Goal: Find specific page/section: Find specific page/section

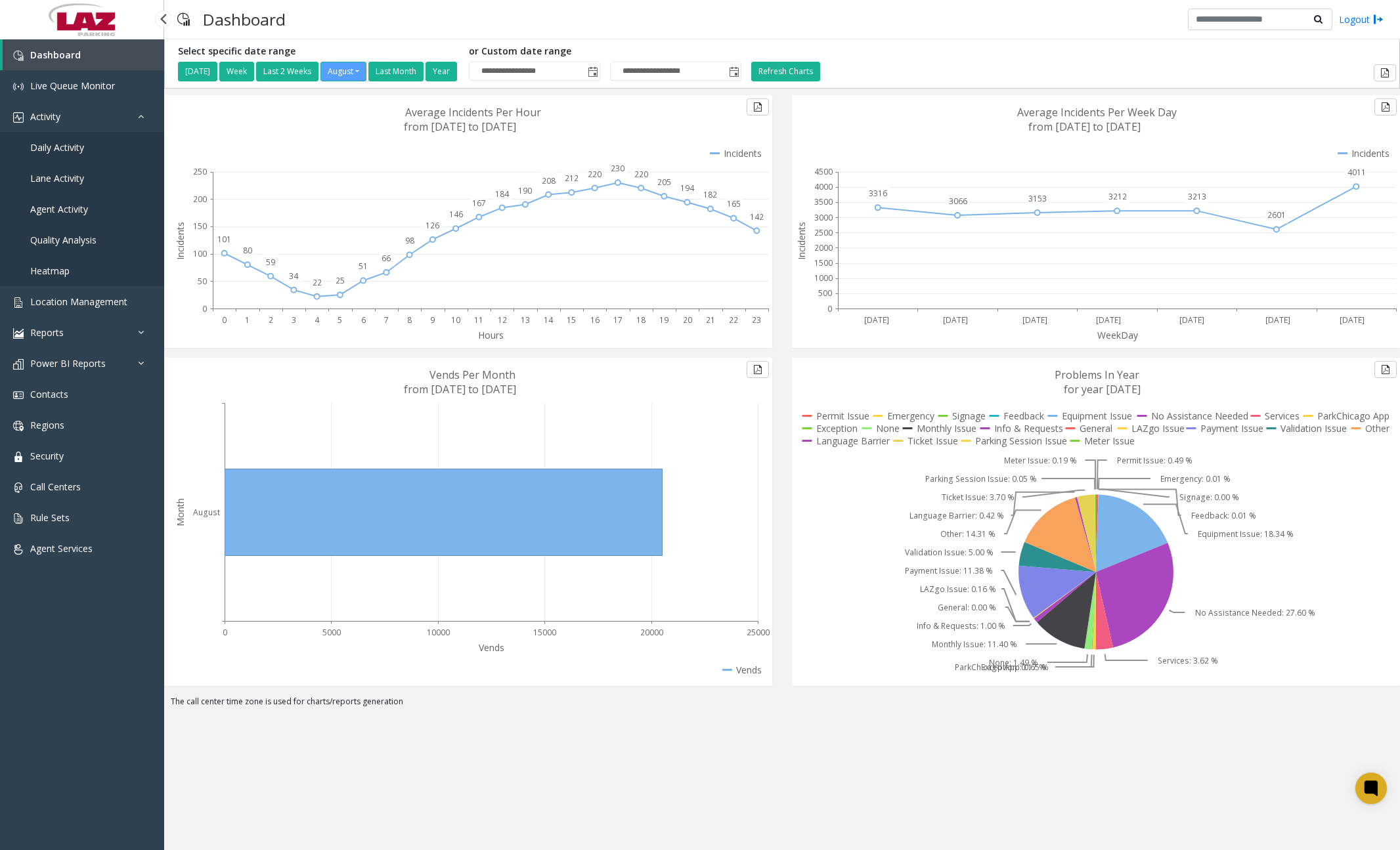
drag, startPoint x: 0, startPoint y: 0, endPoint x: 76, endPoint y: 143, distance: 161.9
click at [76, 143] on span "Daily Activity" at bounding box center [57, 147] width 54 height 12
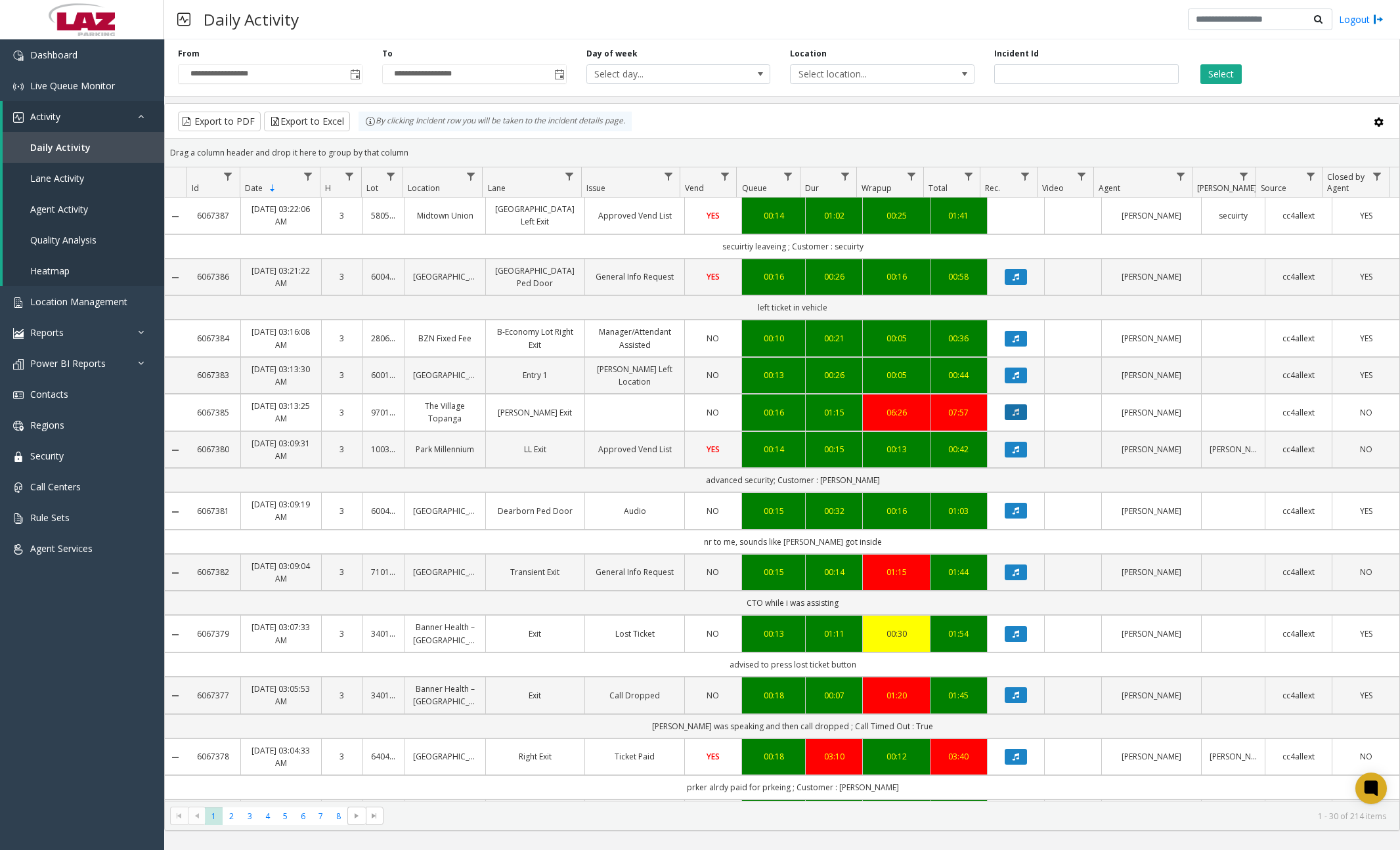
click at [1015, 414] on button "Data table" at bounding box center [1016, 412] width 22 height 16
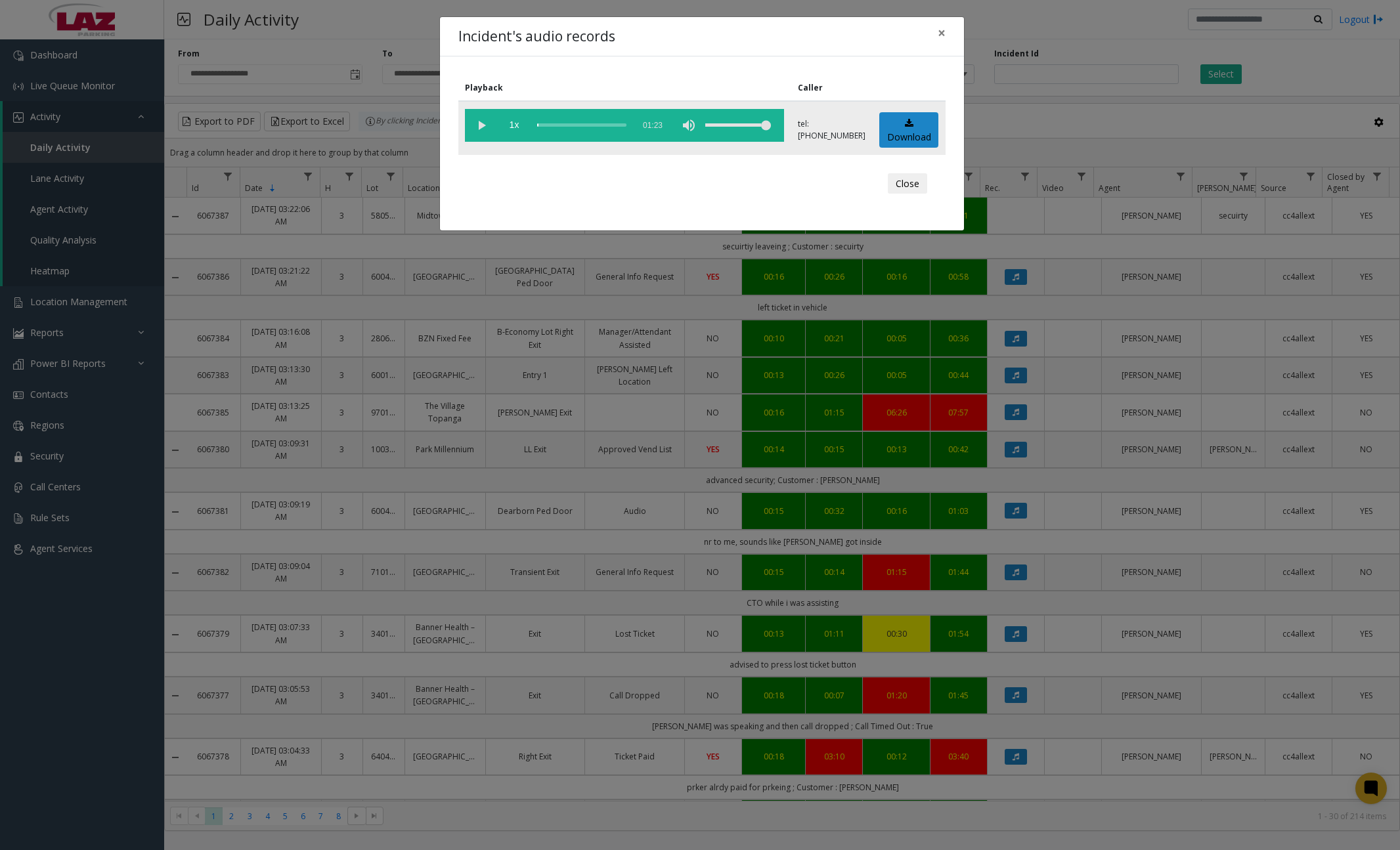
click at [482, 126] on vg-play-pause at bounding box center [481, 125] width 32 height 32
click at [544, 126] on div "scrub bar" at bounding box center [581, 125] width 89 height 32
click at [554, 126] on div "scrub bar" at bounding box center [581, 125] width 89 height 32
click at [563, 124] on div "scrub bar" at bounding box center [581, 125] width 89 height 32
click at [577, 123] on div "scrub bar" at bounding box center [581, 125] width 89 height 32
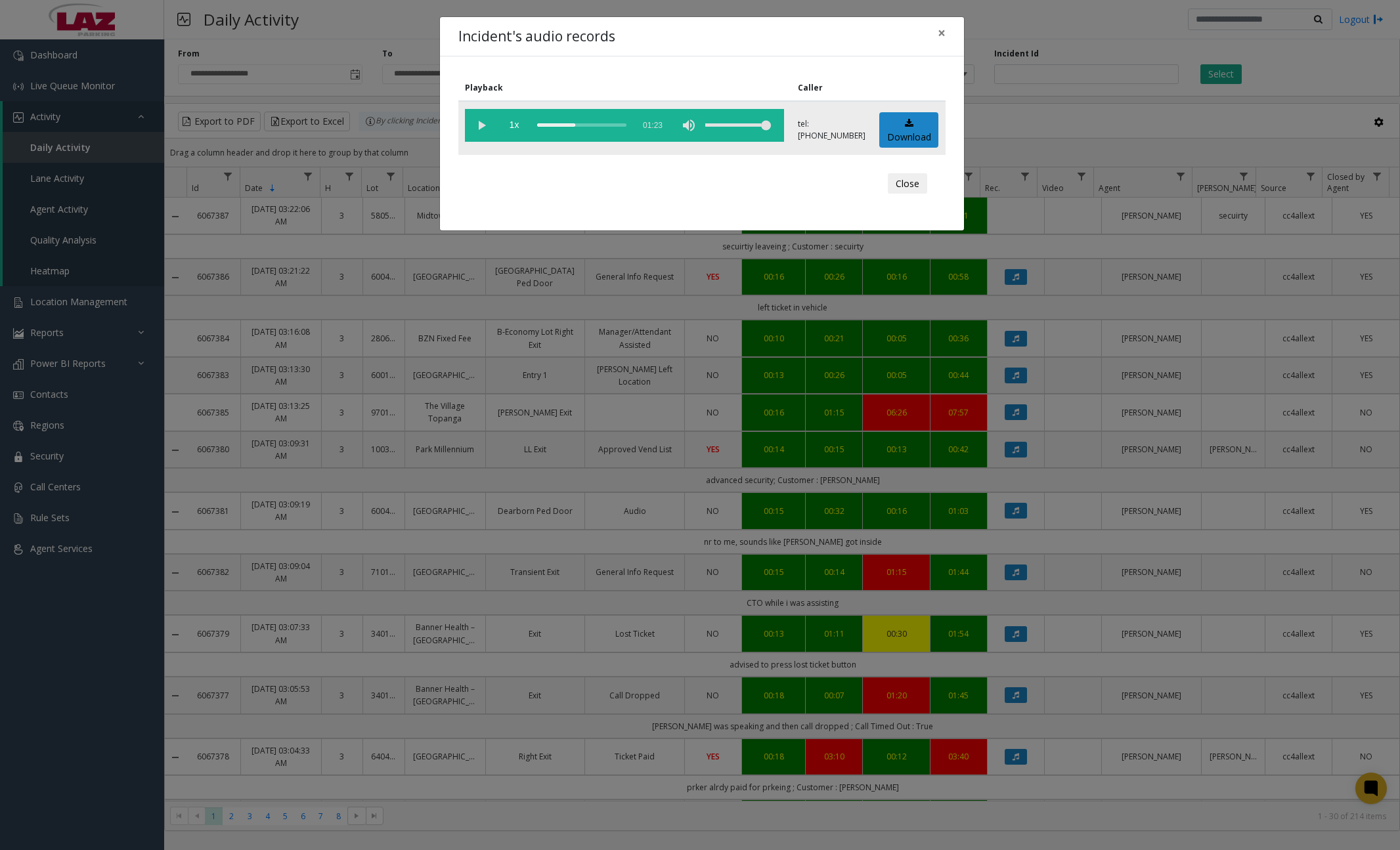
click at [591, 123] on div "scrub bar" at bounding box center [581, 125] width 89 height 32
click at [608, 126] on div "scrub bar" at bounding box center [581, 125] width 89 height 32
click at [617, 124] on div "scrub bar" at bounding box center [581, 125] width 89 height 32
click at [626, 124] on div "scrub bar" at bounding box center [581, 125] width 89 height 32
click at [940, 33] on span "×" at bounding box center [941, 32] width 7 height 18
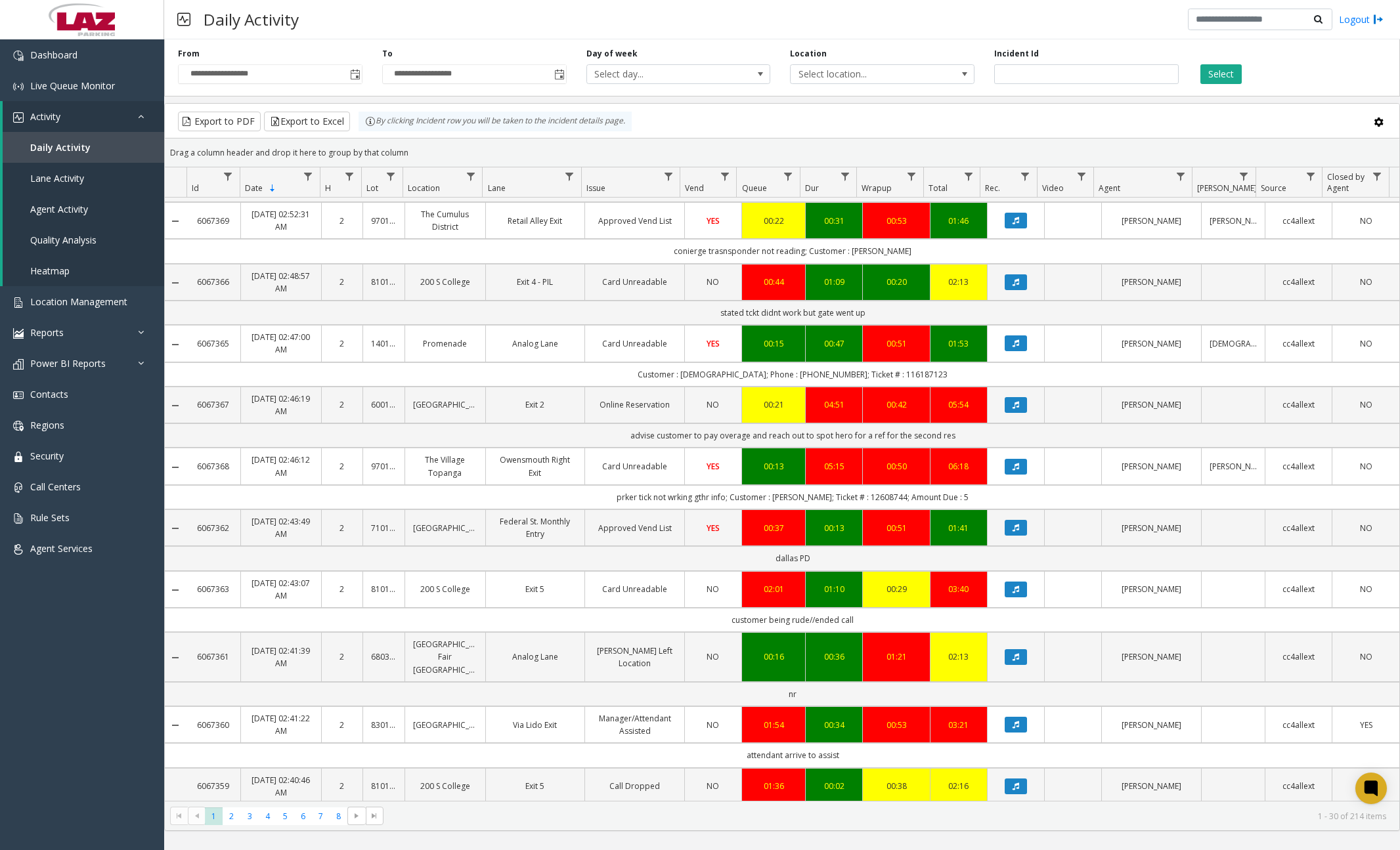
scroll to position [1068, 0]
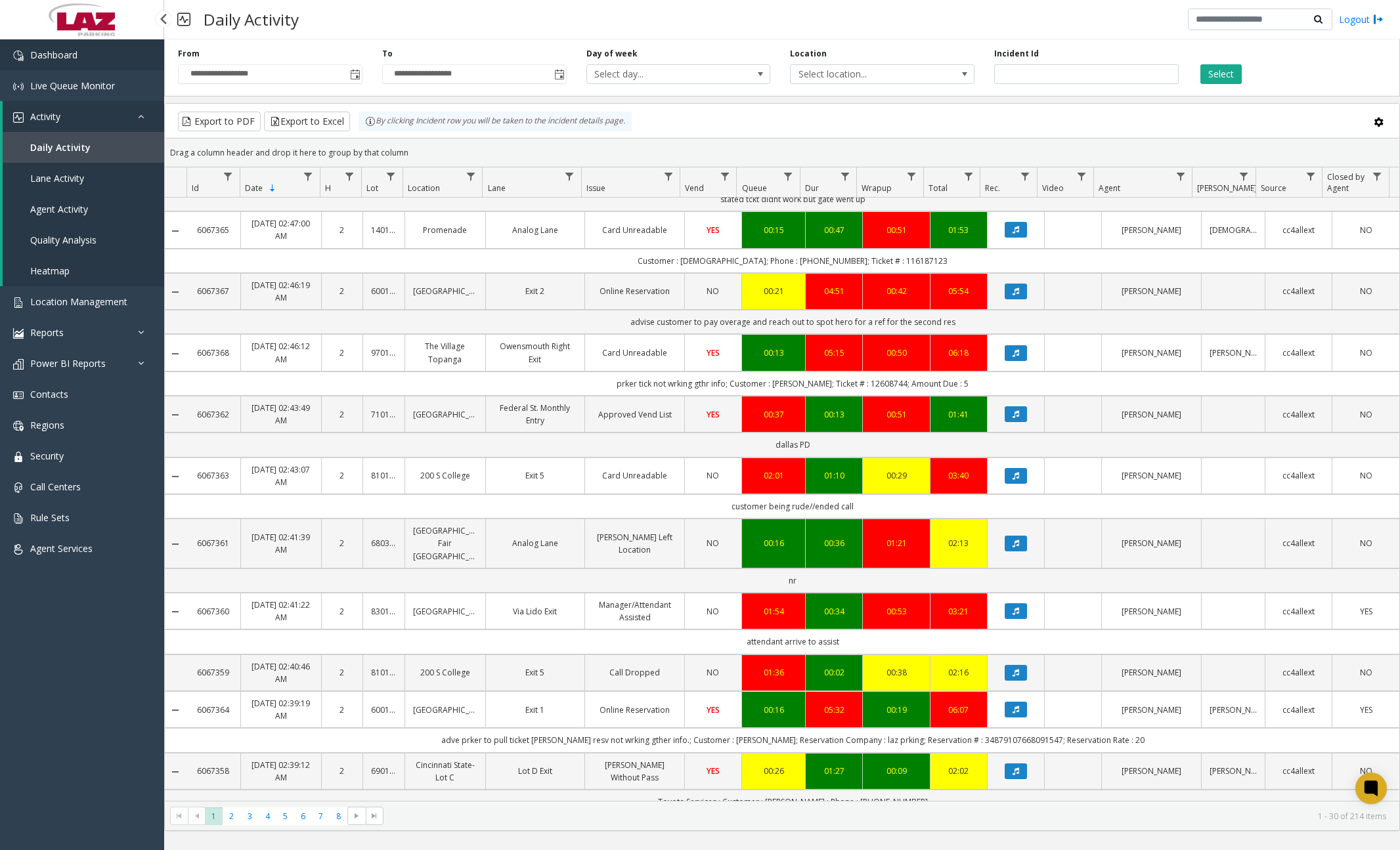
click at [95, 56] on link "Dashboard" at bounding box center [82, 54] width 164 height 31
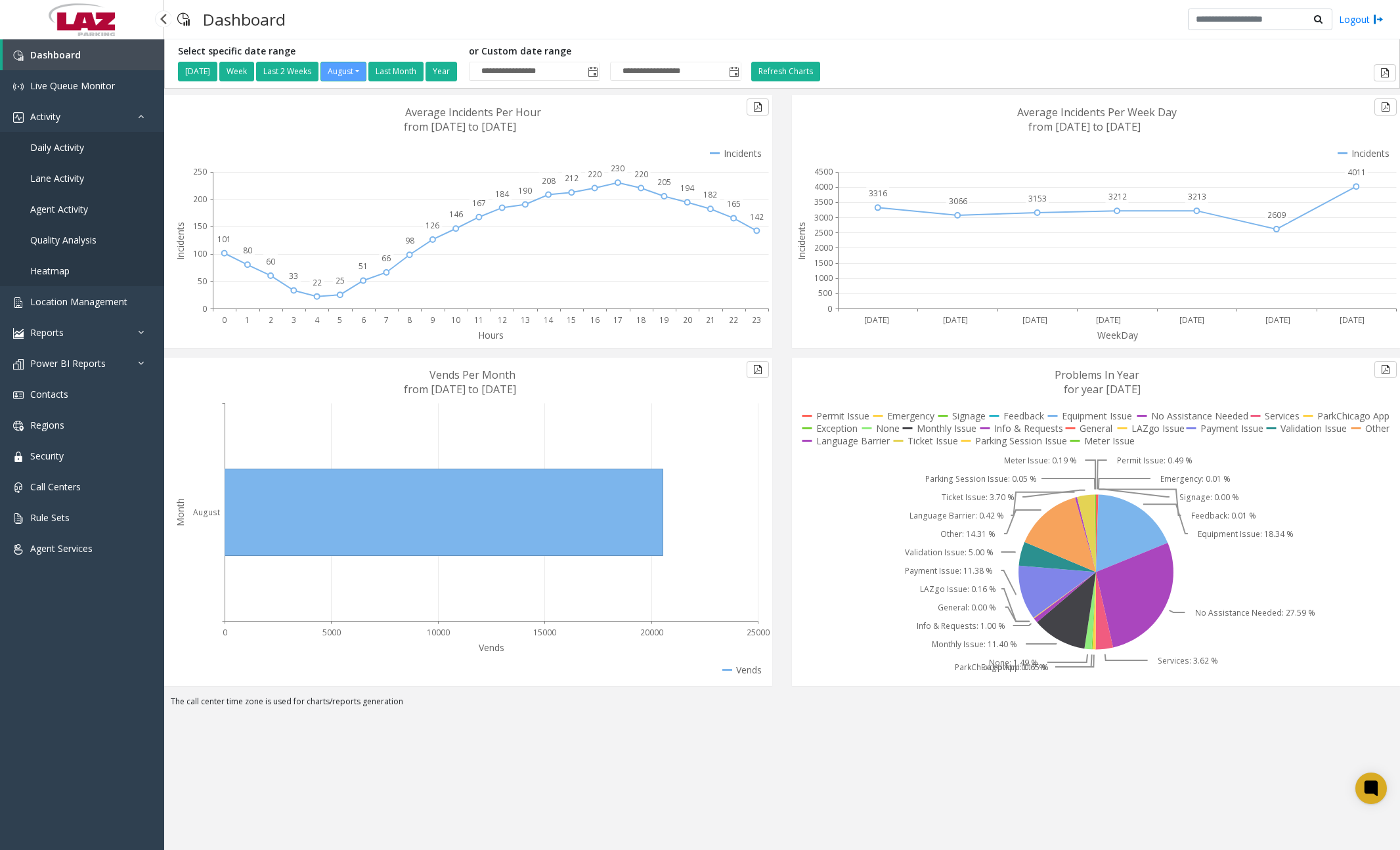
click at [85, 150] on link "Daily Activity" at bounding box center [82, 147] width 164 height 31
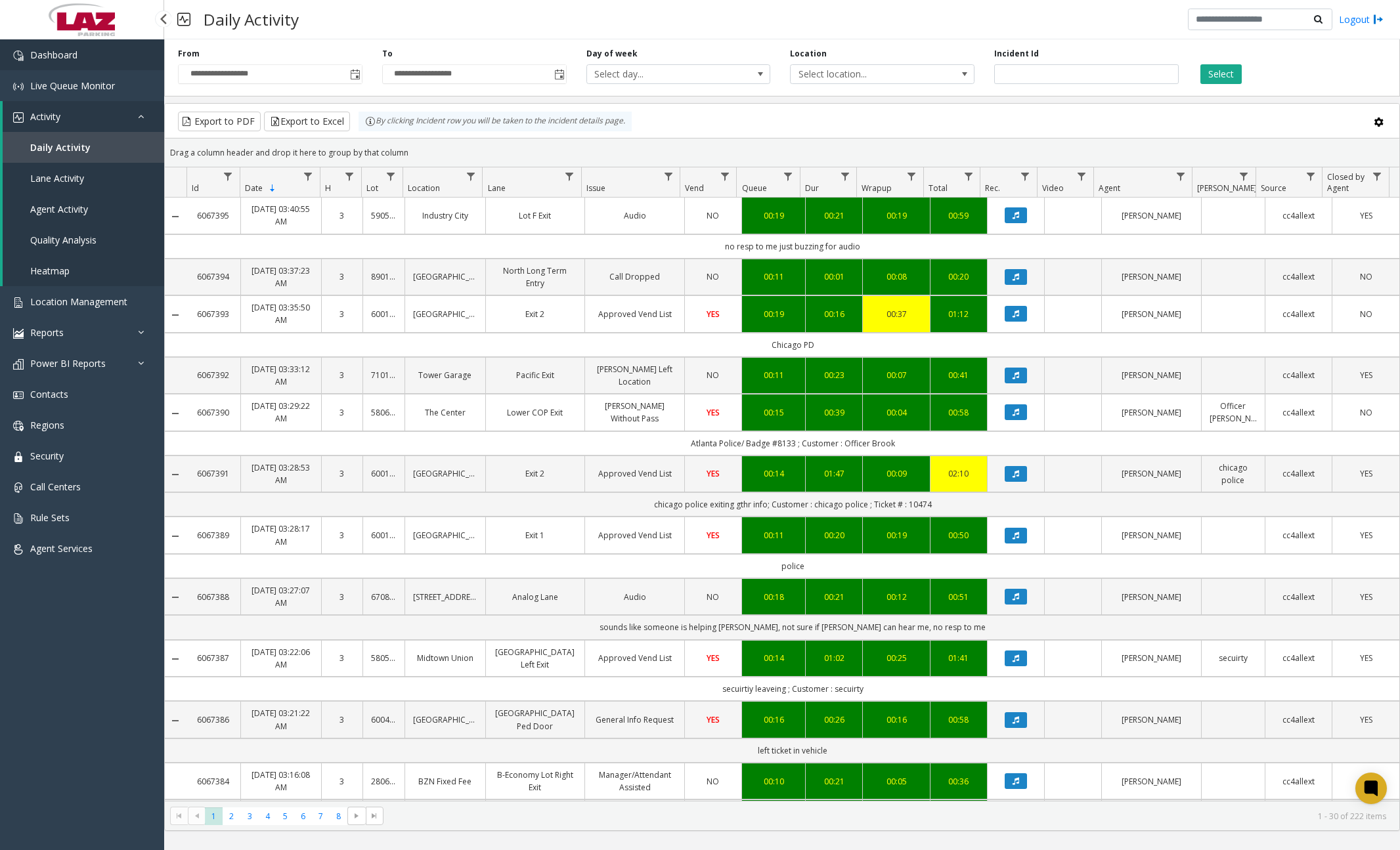
click at [89, 59] on link "Dashboard" at bounding box center [82, 54] width 164 height 31
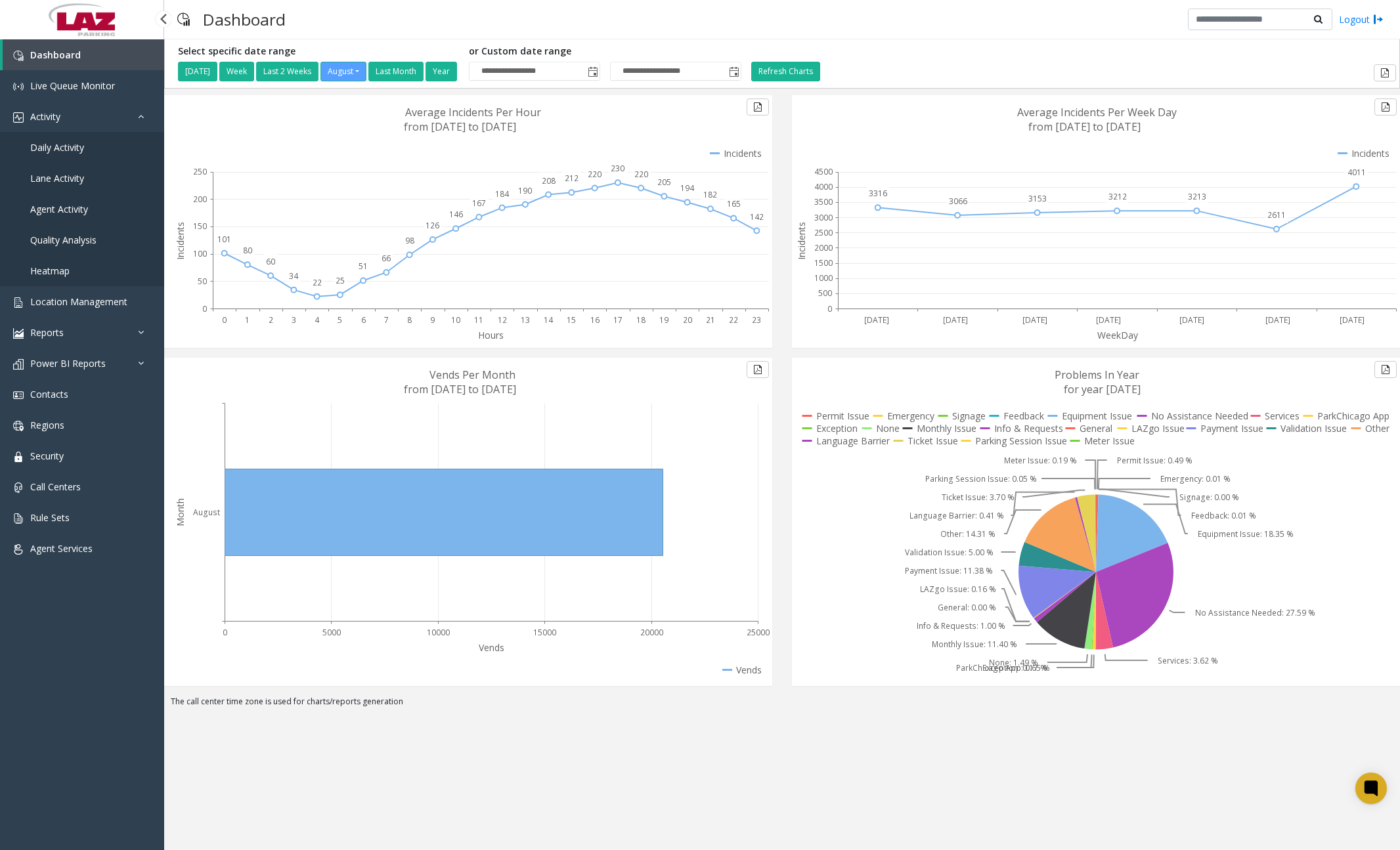
click at [66, 150] on span "Daily Activity" at bounding box center [57, 147] width 54 height 12
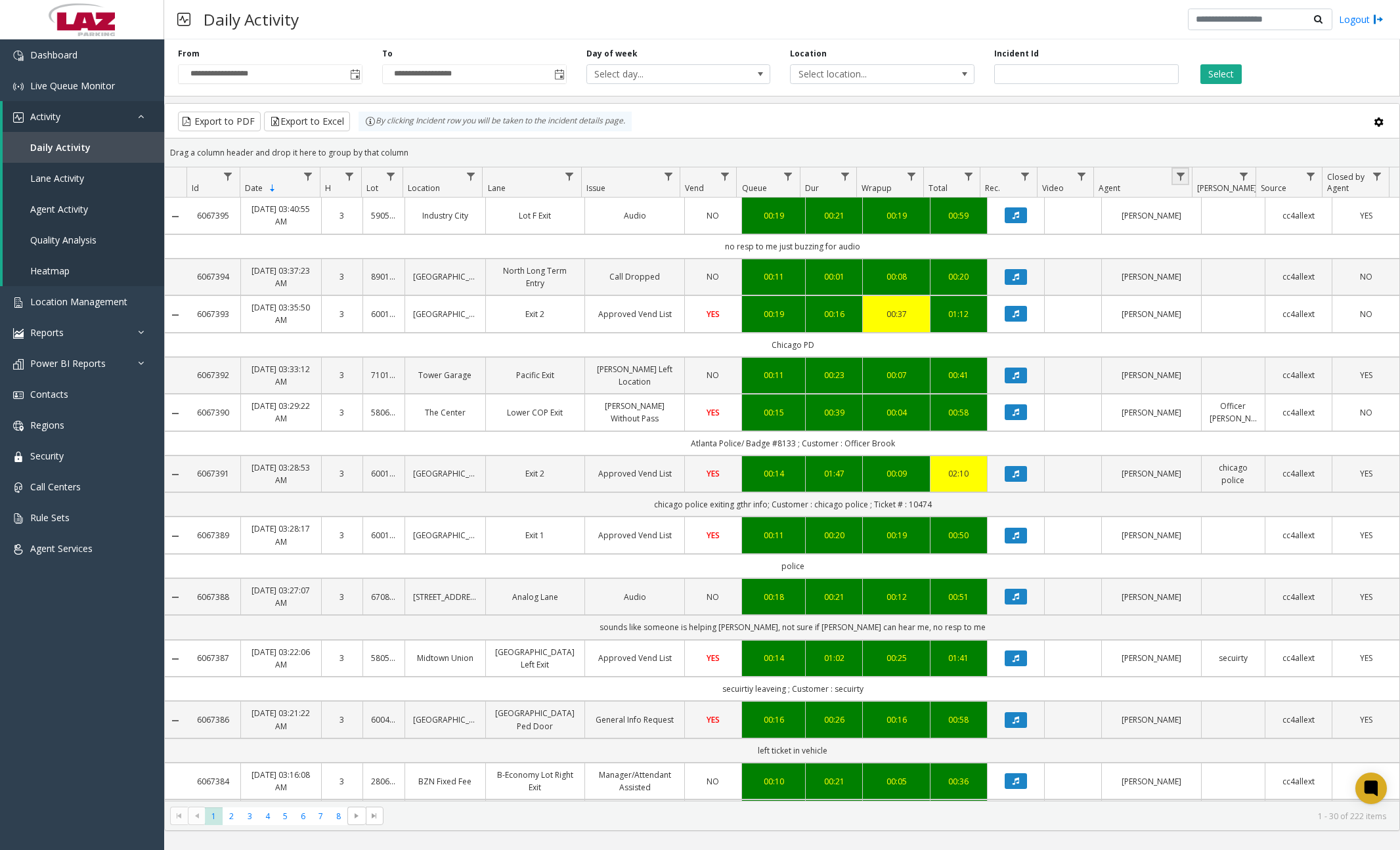
click at [1188, 182] on link "Data table" at bounding box center [1180, 175] width 17 height 17
click at [1202, 229] on input "Agent Filter" at bounding box center [1237, 233] width 111 height 22
type input "******"
click at [1268, 355] on button "Filter" at bounding box center [1265, 355] width 54 height 29
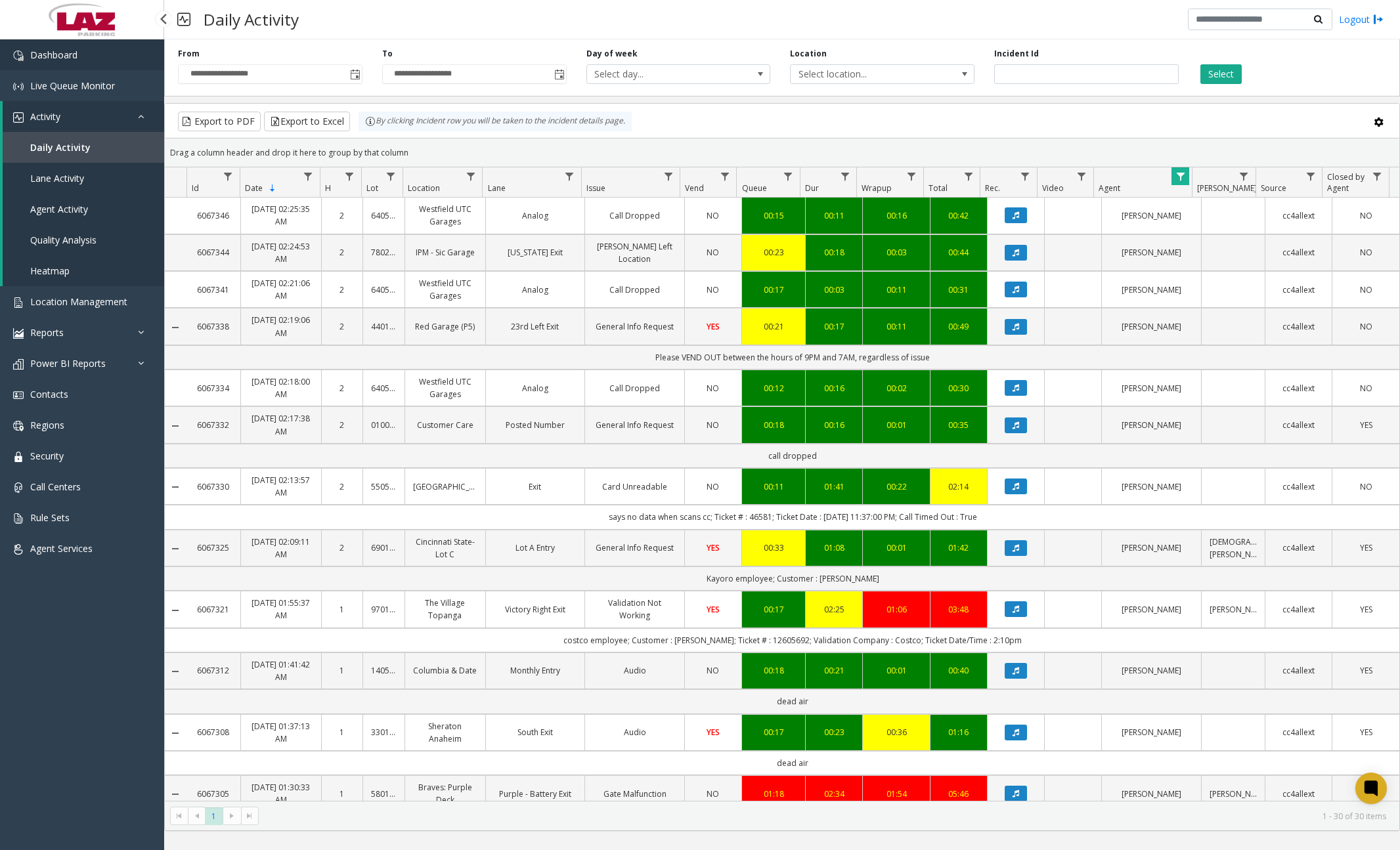
click at [118, 62] on link "Dashboard" at bounding box center [82, 54] width 164 height 31
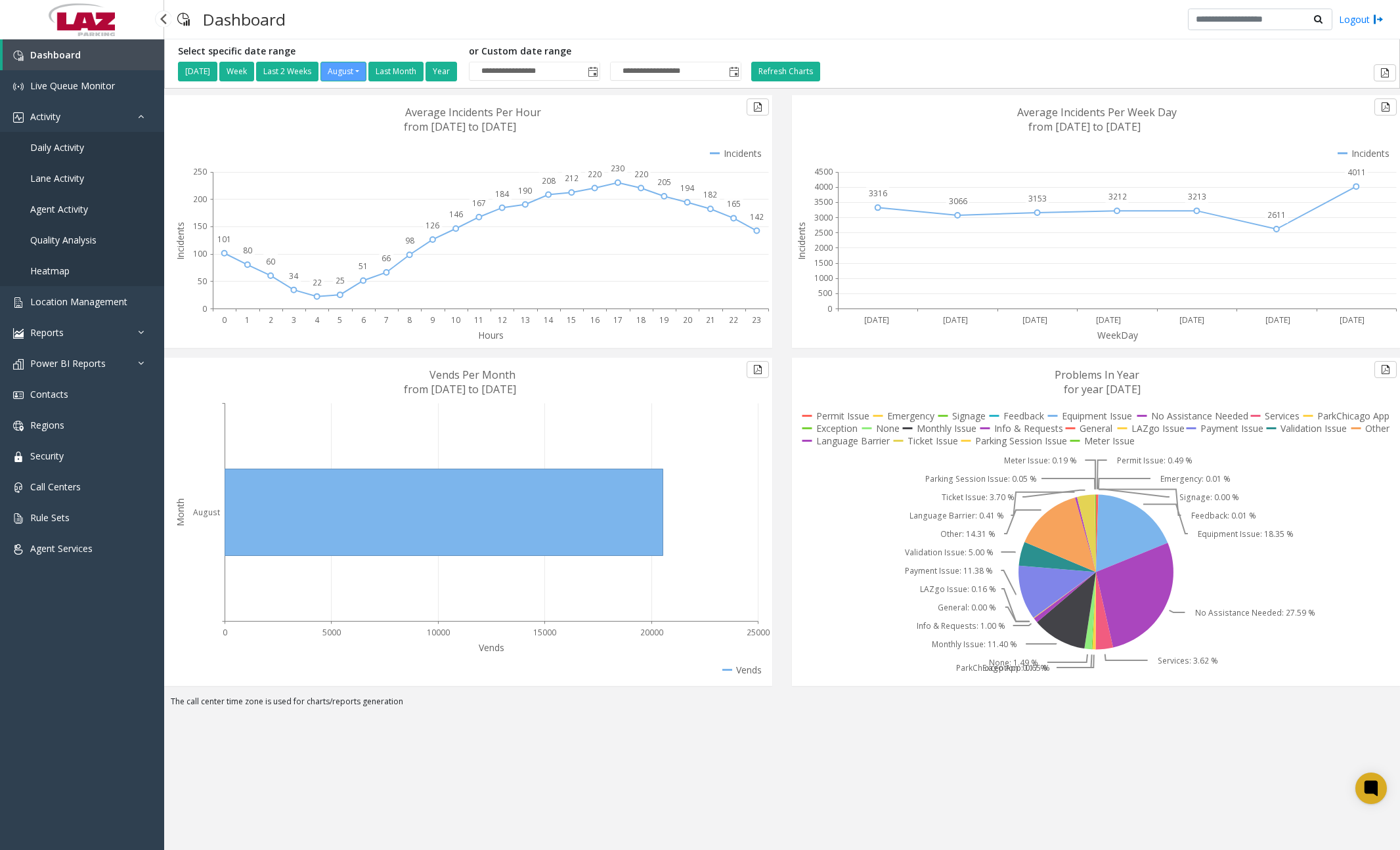
click at [75, 142] on span "Daily Activity" at bounding box center [57, 147] width 54 height 12
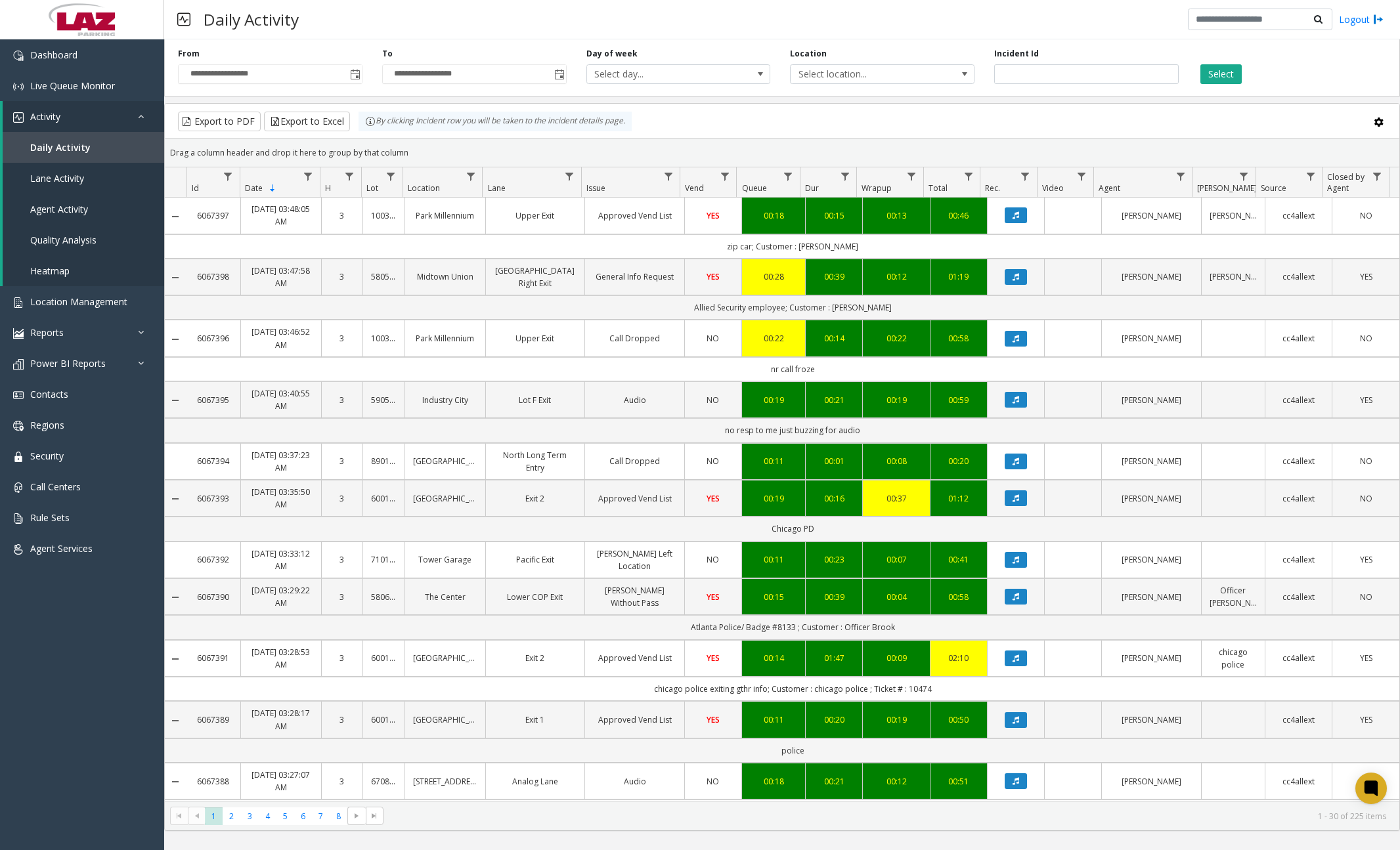
click at [1175, 164] on div "Drag a column header and drop it here to group by that column" at bounding box center [782, 153] width 1234 height 23
click at [1181, 173] on span "Data table" at bounding box center [1180, 176] width 11 height 11
click at [1217, 235] on input "Agent Filter" at bounding box center [1237, 233] width 111 height 22
type input "******"
click at [1262, 343] on button "Filter" at bounding box center [1265, 355] width 54 height 29
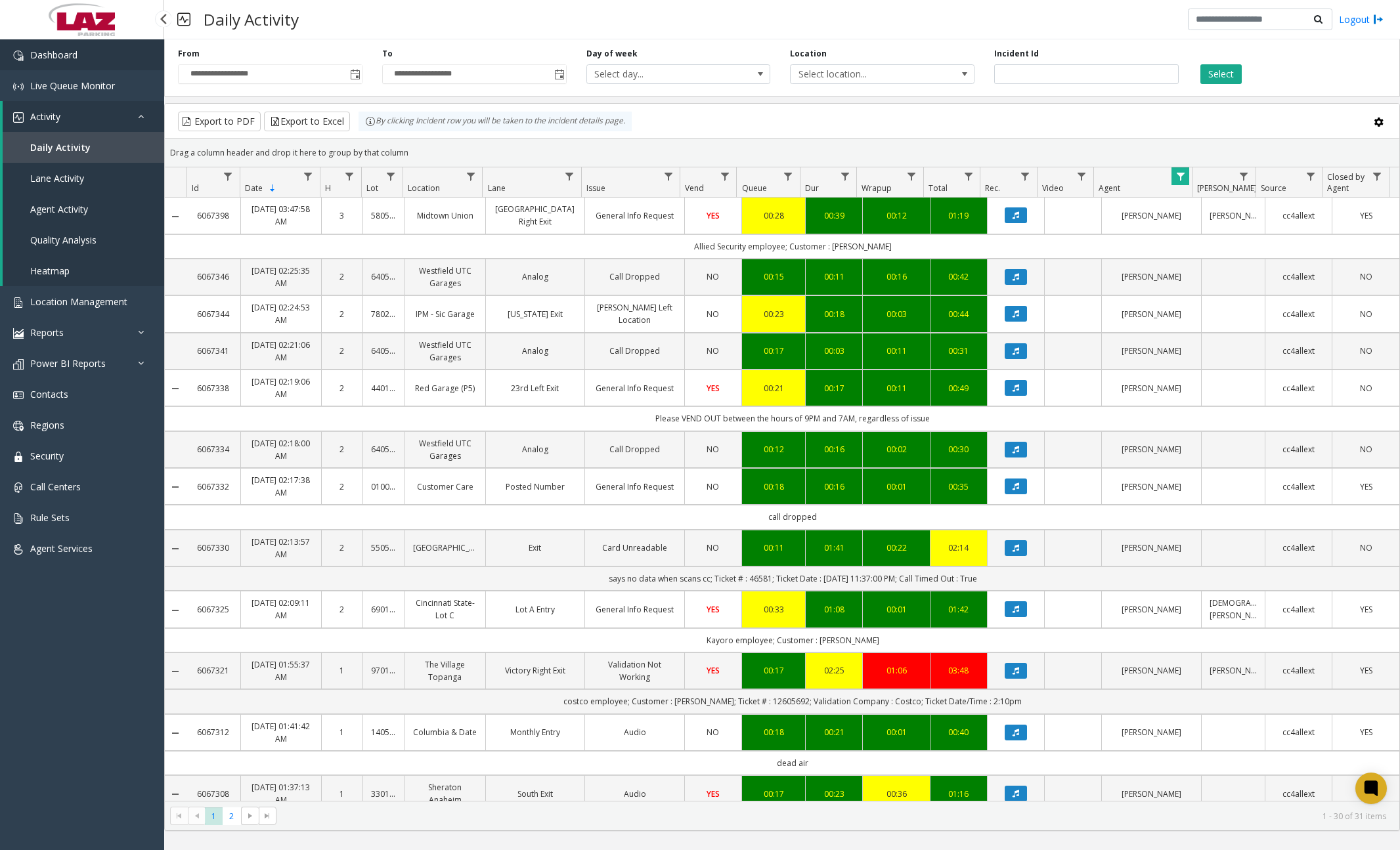
click at [94, 63] on link "Dashboard" at bounding box center [82, 54] width 164 height 31
